Goal: Contribute content: Contribute content

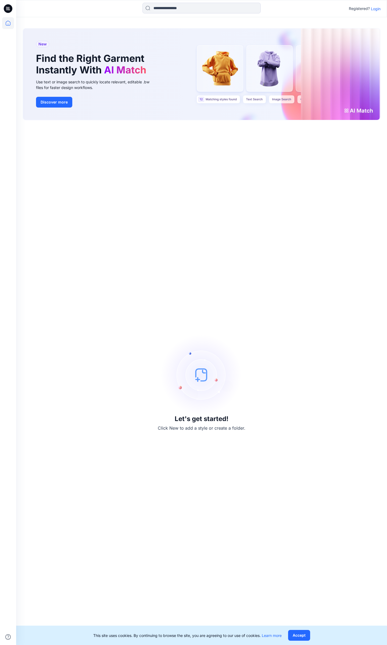
click at [375, 10] on p "Login" at bounding box center [376, 9] width 10 height 6
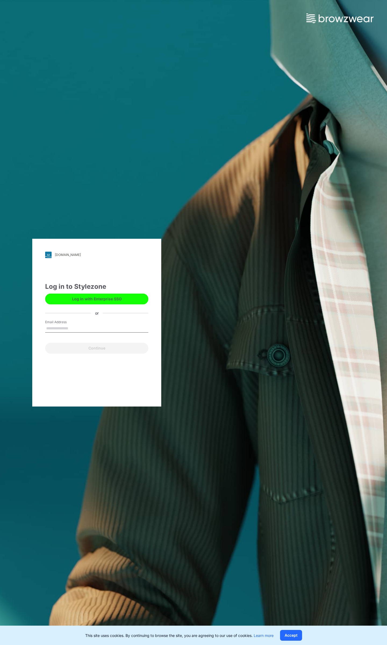
click at [85, 328] on input "Email Address" at bounding box center [96, 328] width 103 height 8
type input "**********"
click at [87, 350] on button "Continue" at bounding box center [96, 348] width 103 height 11
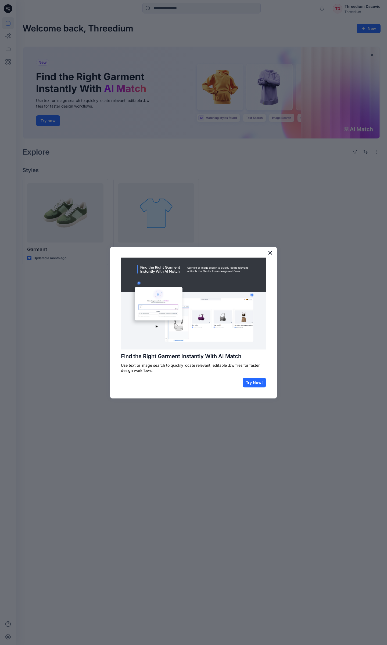
click at [270, 254] on button "×" at bounding box center [270, 252] width 5 height 9
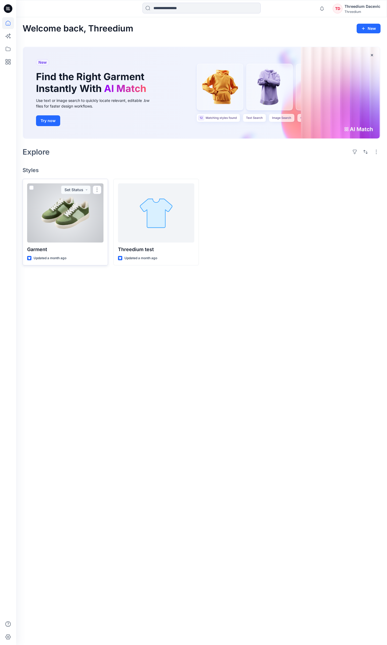
click at [66, 220] on div at bounding box center [65, 212] width 76 height 59
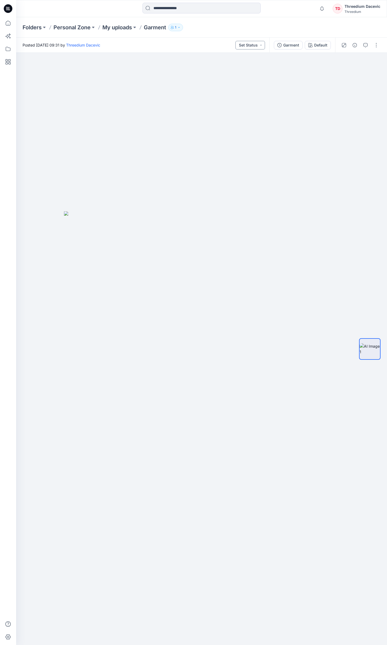
click at [251, 45] on button "Set Status" at bounding box center [250, 45] width 30 height 9
click at [157, 40] on div "Posted [DATE] 09:31 by Threedium Dacevic Set Status Set Status Accepted Rejected" at bounding box center [142, 45] width 253 height 15
click at [375, 47] on button "button" at bounding box center [376, 45] width 9 height 9
click at [357, 126] on button "View" at bounding box center [353, 128] width 49 height 10
click at [180, 45] on div "Posted [DATE] 09:31 by Threedium Dacevic Set Status" at bounding box center [142, 45] width 253 height 15
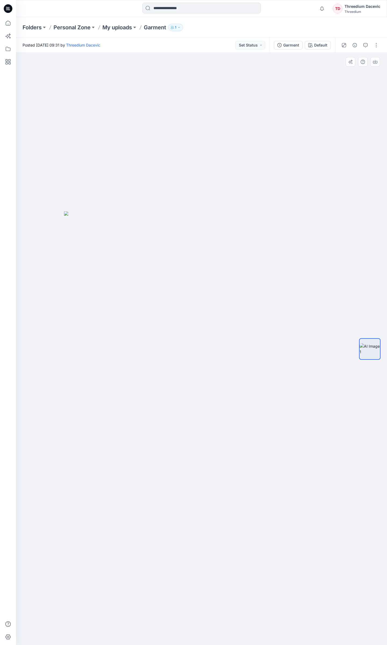
drag, startPoint x: 226, startPoint y: 363, endPoint x: 177, endPoint y: 352, distance: 51.0
click at [172, 355] on img at bounding box center [201, 428] width 275 height 434
drag, startPoint x: 197, startPoint y: 347, endPoint x: 211, endPoint y: 346, distance: 14.0
click at [211, 346] on img at bounding box center [201, 428] width 275 height 434
click at [8, 640] on icon at bounding box center [8, 637] width 12 height 12
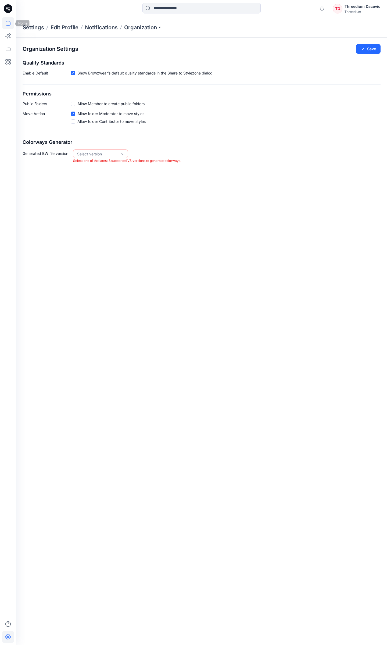
click at [8, 26] on icon at bounding box center [8, 23] width 12 height 12
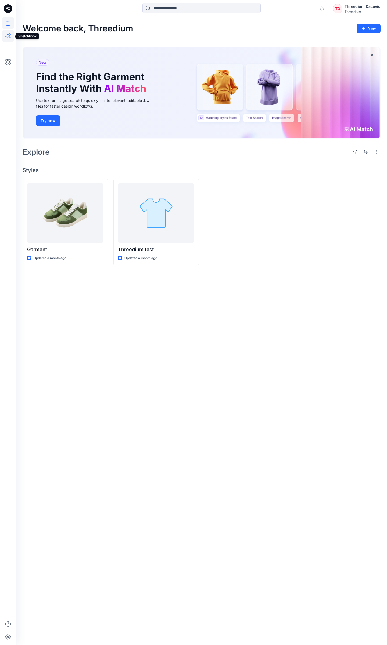
click at [11, 38] on icon at bounding box center [8, 36] width 12 height 12
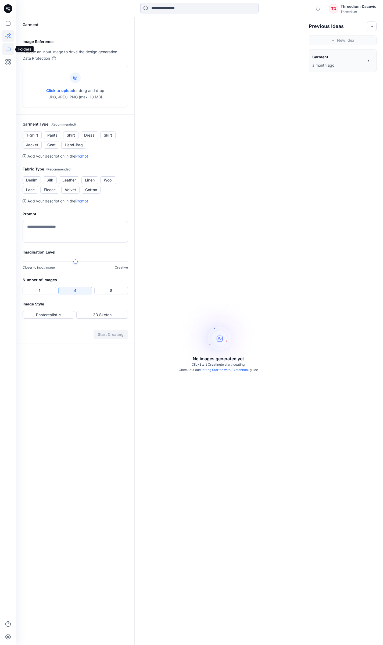
click at [5, 51] on icon at bounding box center [8, 49] width 12 height 12
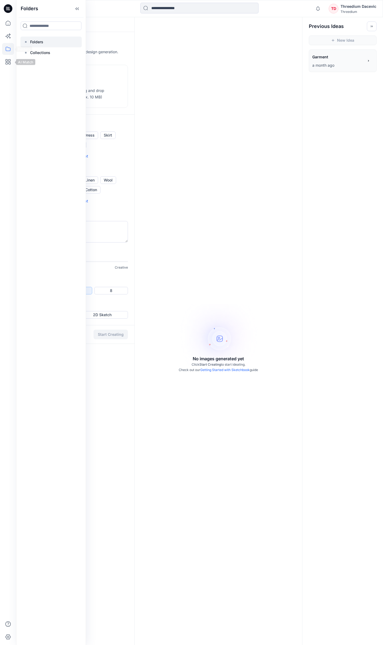
click at [27, 43] on icon at bounding box center [26, 42] width 4 height 4
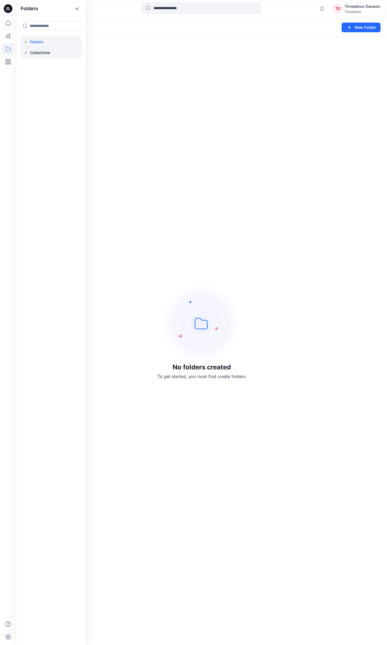
click at [48, 53] on p "Collections" at bounding box center [40, 52] width 20 height 6
click at [9, 62] on icon at bounding box center [8, 62] width 12 height 12
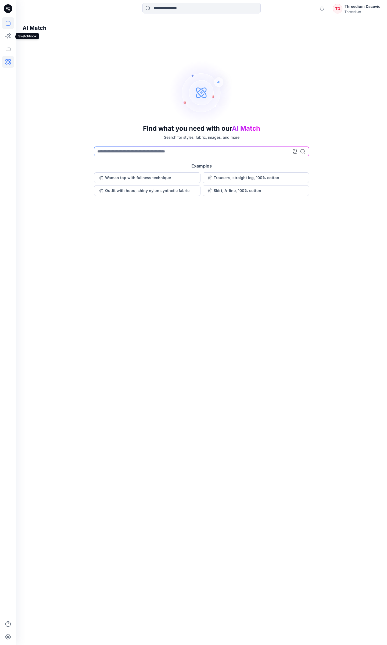
click at [9, 25] on icon at bounding box center [8, 23] width 12 height 12
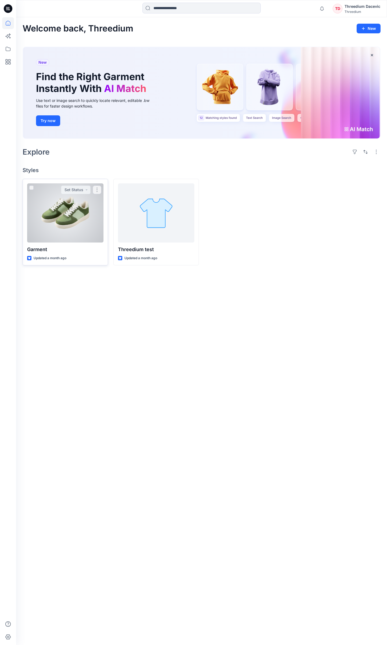
click at [96, 211] on div at bounding box center [65, 212] width 76 height 59
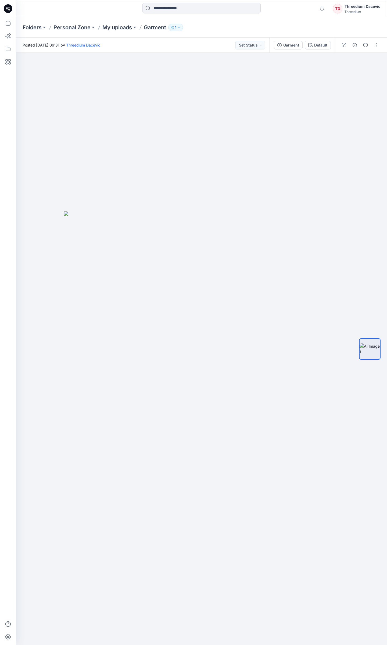
click at [268, 44] on div "Posted [DATE] 09:31 by Threedium Dacevic Set Status" at bounding box center [142, 45] width 253 height 15
click at [286, 47] on div "Garment" at bounding box center [291, 45] width 16 height 6
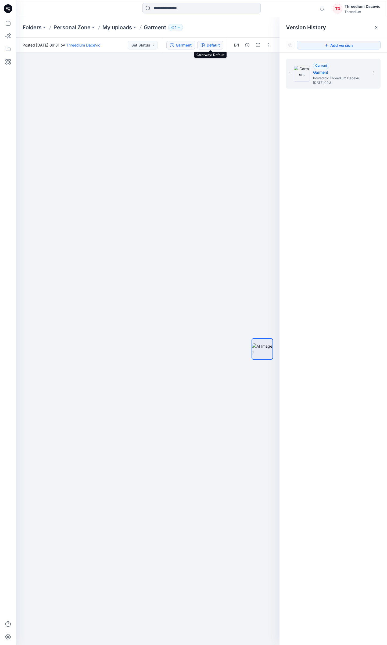
click at [213, 43] on div "Default" at bounding box center [213, 45] width 13 height 6
click at [375, 29] on icon "button" at bounding box center [376, 27] width 4 height 4
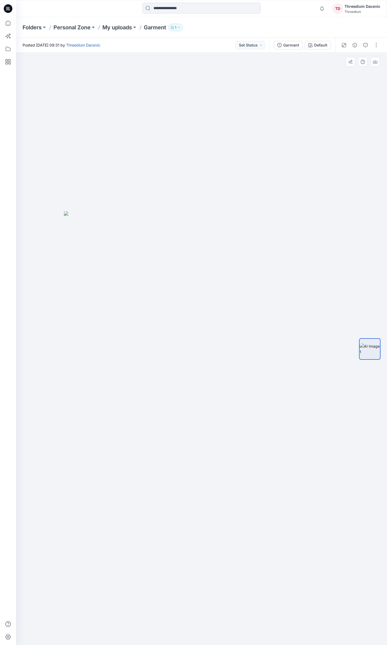
drag, startPoint x: 257, startPoint y: 308, endPoint x: 217, endPoint y: 298, distance: 40.7
click at [217, 298] on img at bounding box center [201, 428] width 275 height 434
drag, startPoint x: 101, startPoint y: 318, endPoint x: 124, endPoint y: 311, distance: 23.6
click at [124, 311] on img at bounding box center [201, 428] width 275 height 434
click at [376, 47] on button "button" at bounding box center [376, 45] width 9 height 9
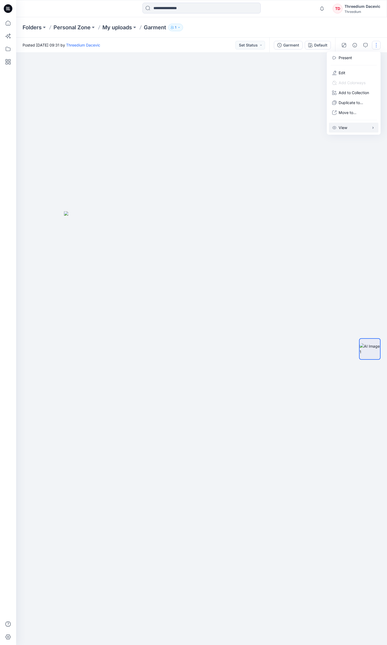
click at [347, 130] on p "View" at bounding box center [343, 128] width 9 height 6
click at [232, 218] on img at bounding box center [201, 428] width 275 height 434
click at [228, 254] on img at bounding box center [201, 428] width 275 height 434
drag, startPoint x: 253, startPoint y: 247, endPoint x: 260, endPoint y: 244, distance: 7.9
click at [260, 245] on img at bounding box center [201, 428] width 275 height 434
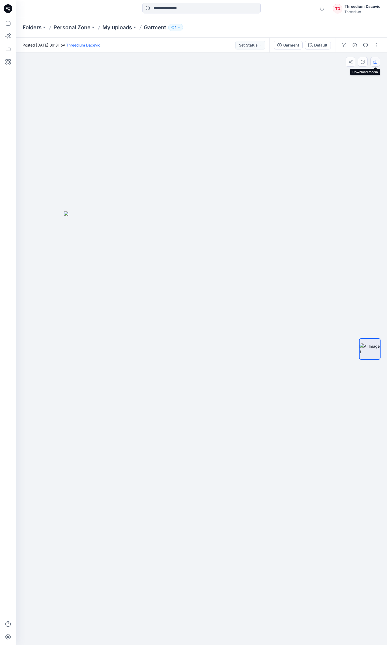
click at [374, 61] on icon "button" at bounding box center [375, 62] width 4 height 4
click at [117, 30] on p "My uploads" at bounding box center [117, 28] width 30 height 8
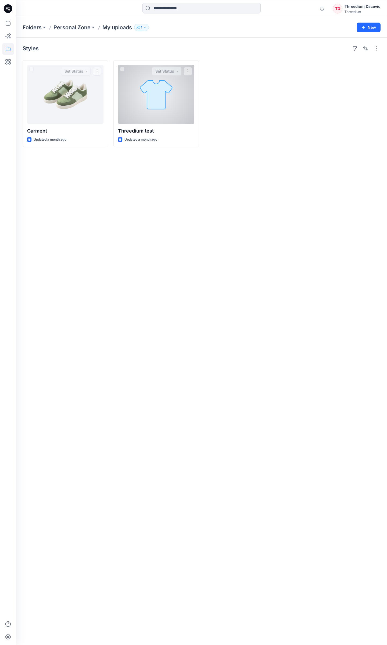
click at [97, 253] on div "Styles Garment Updated a month ago Set Status Threedium test Updated a month ag…" at bounding box center [201, 341] width 371 height 607
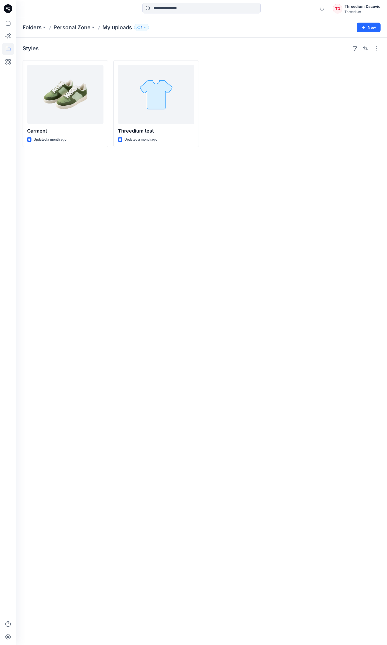
click at [282, 141] on div at bounding box center [246, 103] width 85 height 87
click at [365, 30] on button "New" at bounding box center [369, 28] width 24 height 10
click at [345, 41] on p "New Style" at bounding box center [352, 41] width 18 height 6
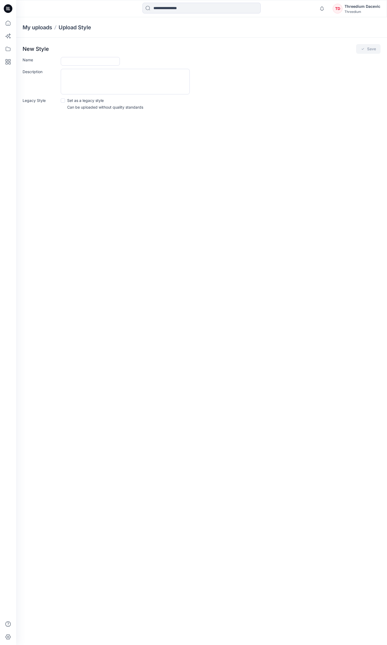
click at [72, 56] on div "New Style Save Name Description Legacy Style Set as a legacy style Can be uploa…" at bounding box center [201, 79] width 371 height 82
click at [73, 57] on div "New Style Save Name Description Legacy Style Set as a legacy style Can be uploa…" at bounding box center [201, 79] width 371 height 82
click at [73, 57] on input "Name" at bounding box center [90, 61] width 59 height 9
type input "*****"
click at [101, 82] on textarea "Description" at bounding box center [125, 82] width 129 height 26
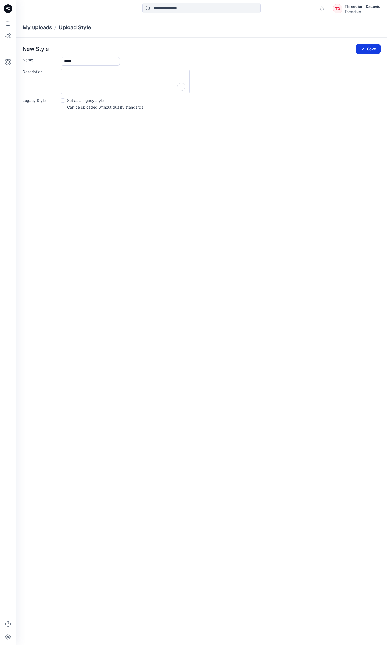
click at [371, 49] on button "Save" at bounding box center [368, 49] width 24 height 10
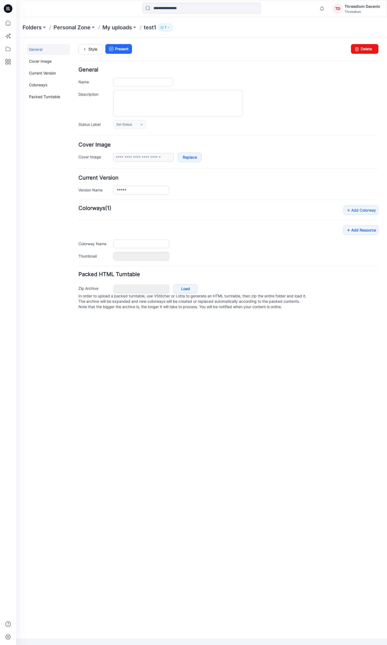
type input "*****"
type input "**********"
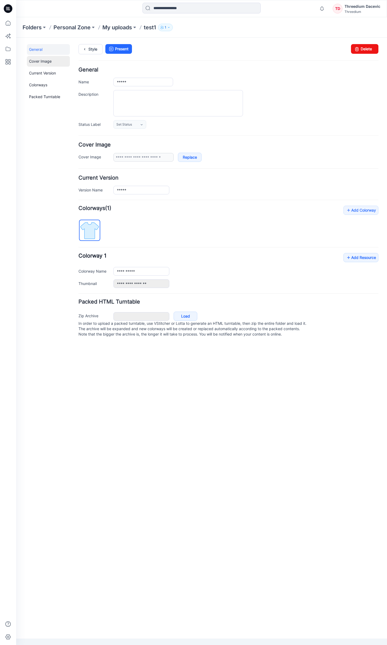
click at [42, 65] on link "Cover Image" at bounding box center [48, 61] width 43 height 11
click at [41, 73] on link "Current Version" at bounding box center [48, 73] width 43 height 11
click at [41, 87] on link "Colorways" at bounding box center [48, 85] width 43 height 11
click at [42, 93] on link "Packed Turntable" at bounding box center [48, 96] width 43 height 11
click at [39, 63] on link "Cover Image" at bounding box center [48, 61] width 43 height 11
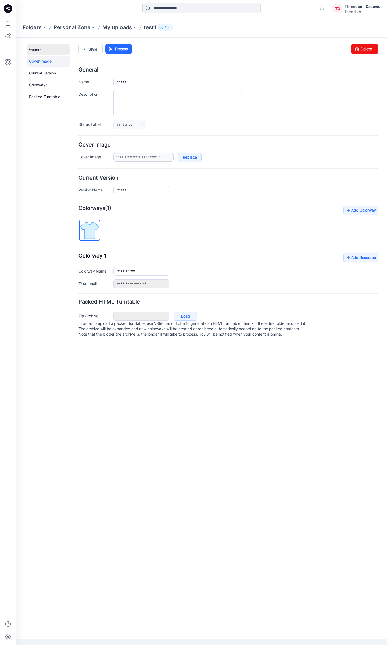
click at [37, 52] on link "General" at bounding box center [48, 49] width 43 height 11
drag, startPoint x: 216, startPoint y: 567, endPoint x: 208, endPoint y: 567, distance: 7.8
click at [214, 567] on div "General Cover Image Current Version Colorways Packed Turntable Style Present Ch…" at bounding box center [201, 338] width 371 height 600
